Goal: Task Accomplishment & Management: Use online tool/utility

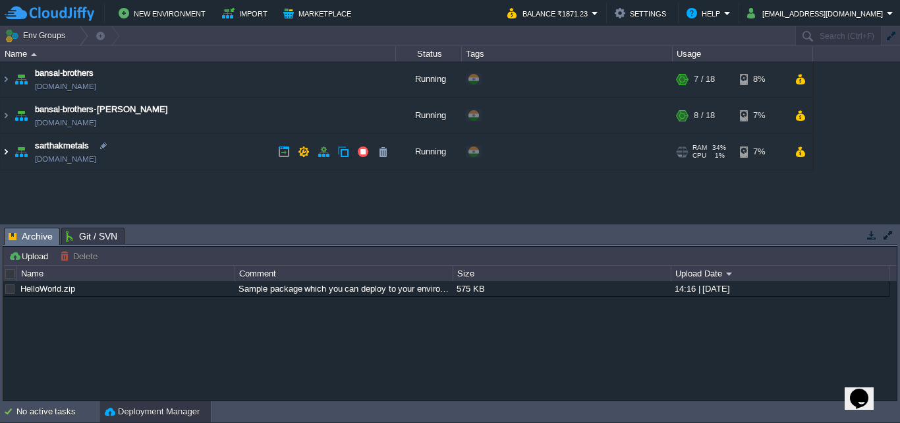
click at [6, 148] on img at bounding box center [6, 152] width 11 height 36
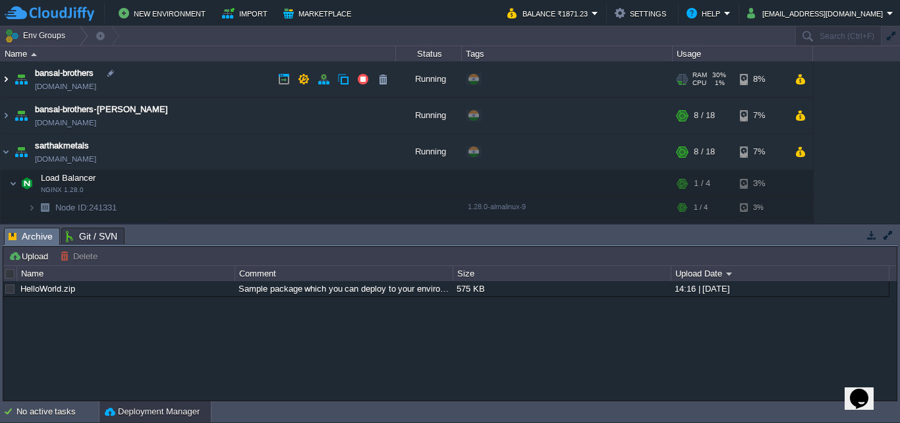
click at [7, 80] on img at bounding box center [6, 79] width 11 height 36
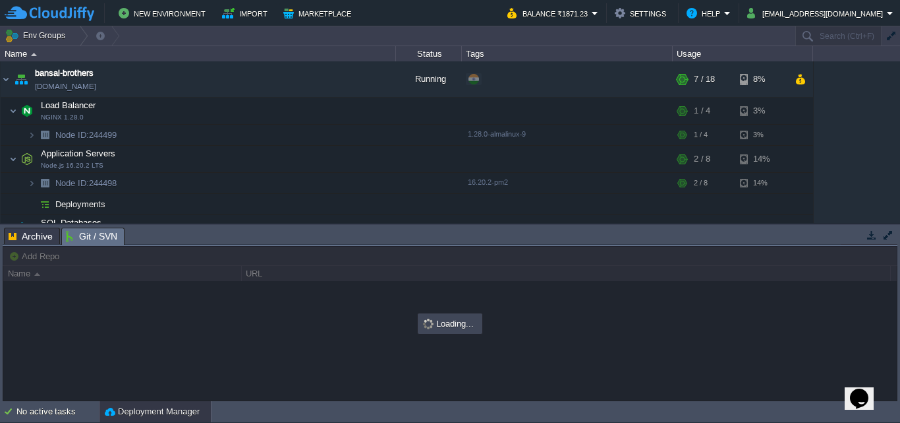
click at [92, 236] on span "Git / SVN" at bounding box center [91, 236] width 51 height 16
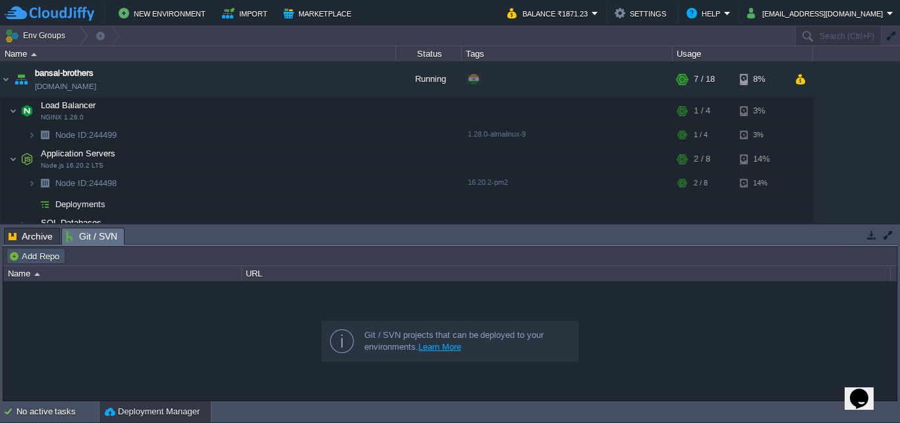
click at [47, 258] on button "Add Repo" at bounding box center [36, 256] width 55 height 12
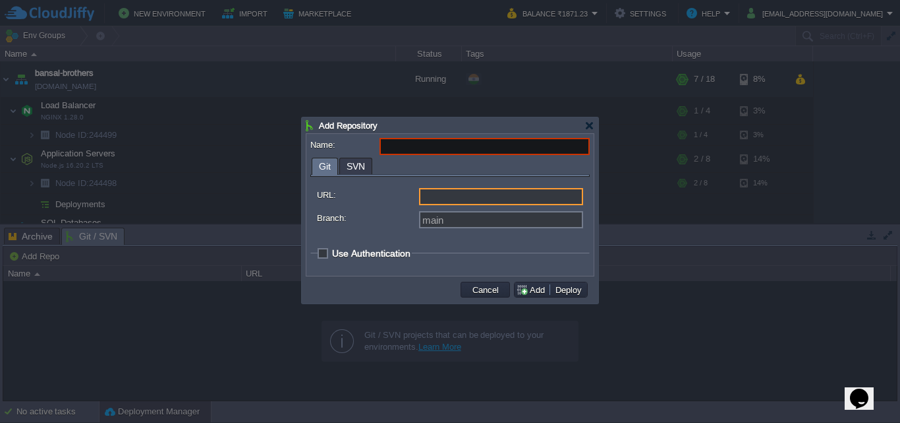
click at [494, 194] on input "URL:" at bounding box center [501, 196] width 164 height 17
type input "https://... git://... ftp://... [DOMAIN_NAME]:repo..."
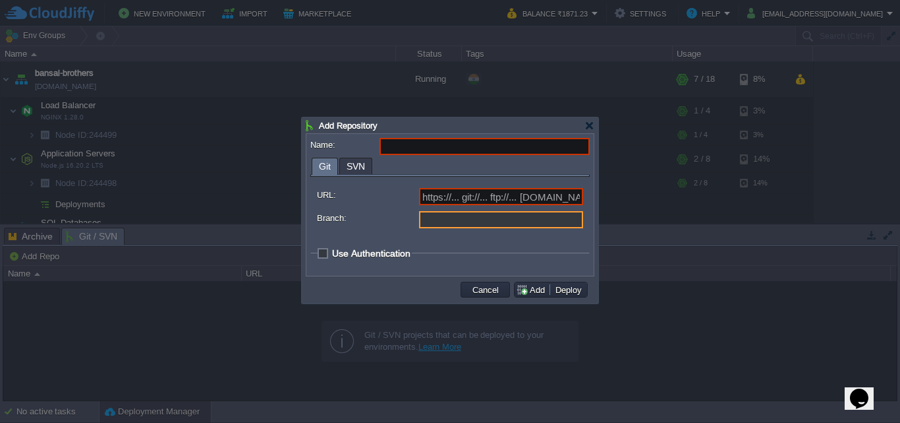
click at [461, 216] on input "Branch:" at bounding box center [501, 219] width 164 height 17
type input "main"
click at [638, 308] on div at bounding box center [450, 211] width 900 height 423
click at [591, 130] on div at bounding box center [590, 126] width 10 height 10
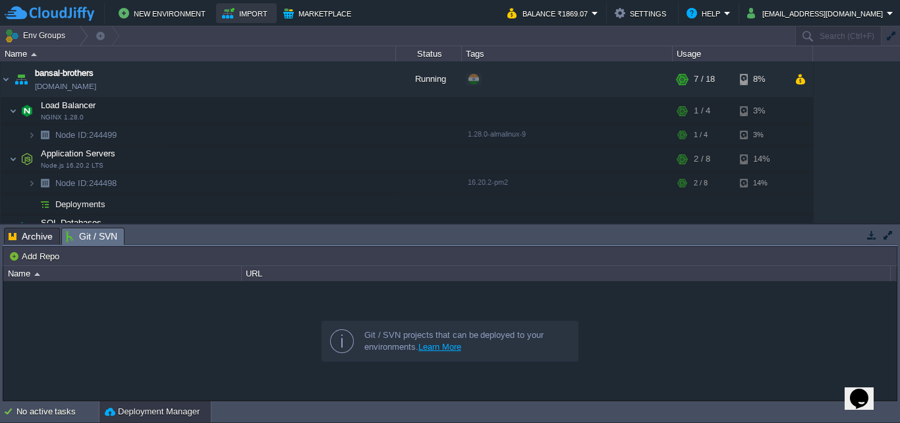
click at [228, 16] on button "Import" at bounding box center [246, 13] width 49 height 16
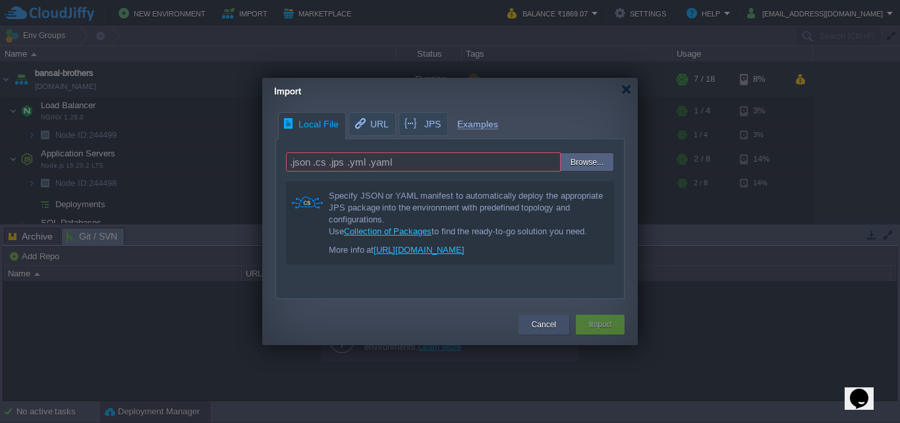
click at [550, 318] on button "Cancel" at bounding box center [544, 324] width 24 height 13
